Goal: Navigation & Orientation: Find specific page/section

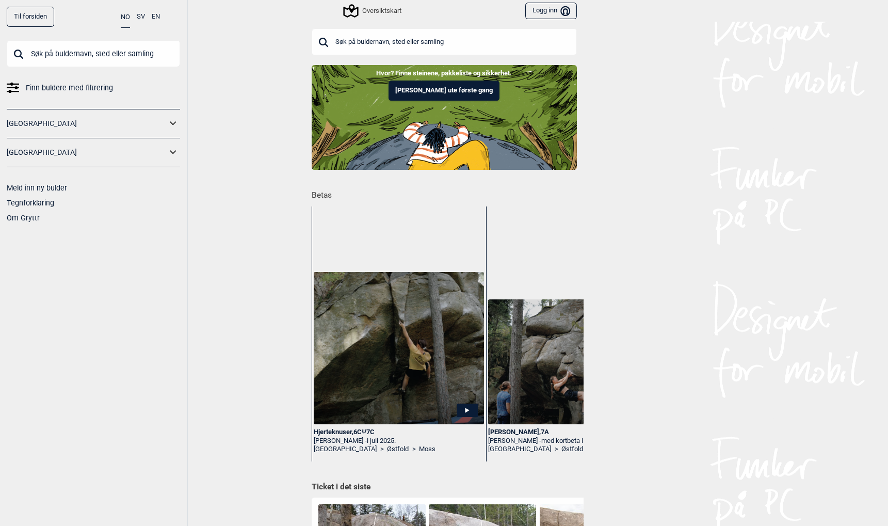
scroll to position [282, 0]
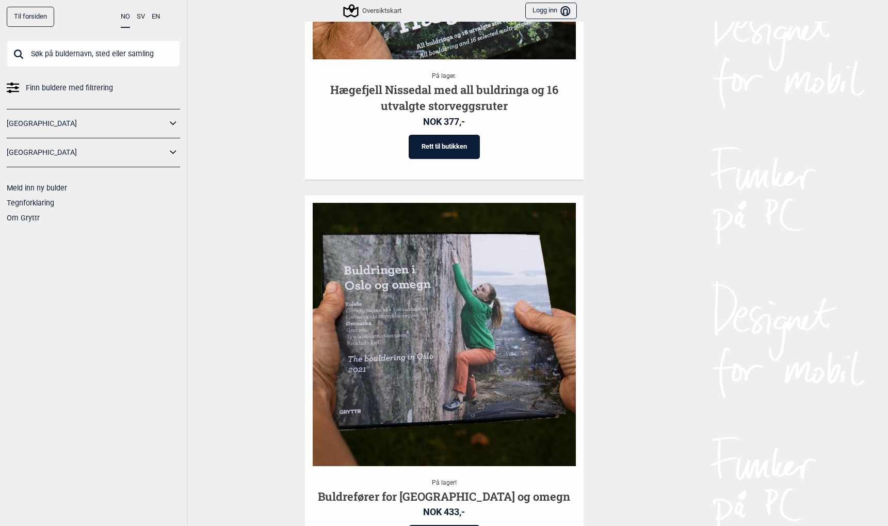
scroll to position [1464, 0]
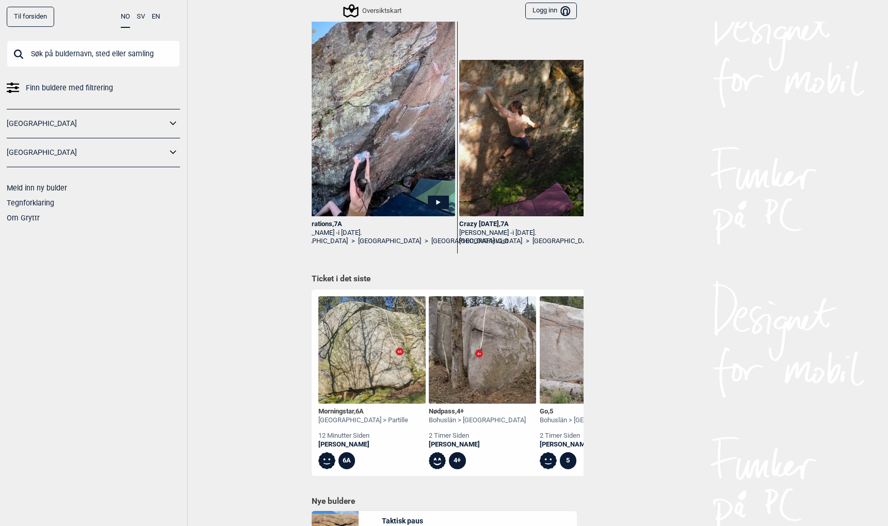
scroll to position [209, 0]
